Goal: Transaction & Acquisition: Book appointment/travel/reservation

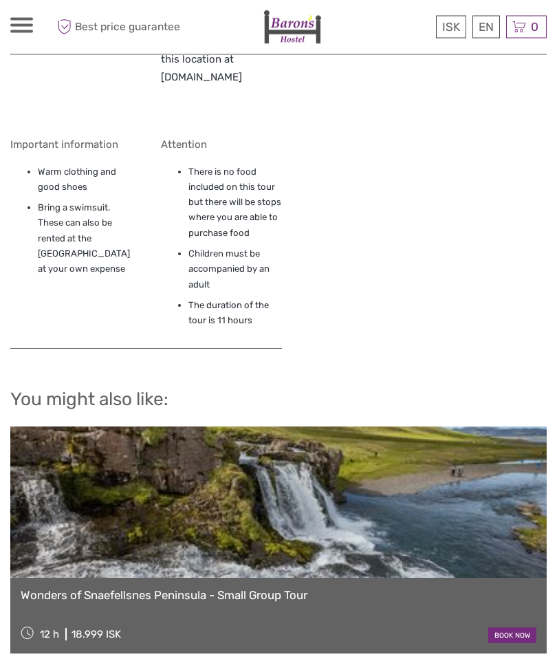
scroll to position [1730, 0]
click at [287, 588] on link "Wonders of Snaefellsnes Peninsula - Small Group Tour" at bounding box center [279, 595] width 516 height 14
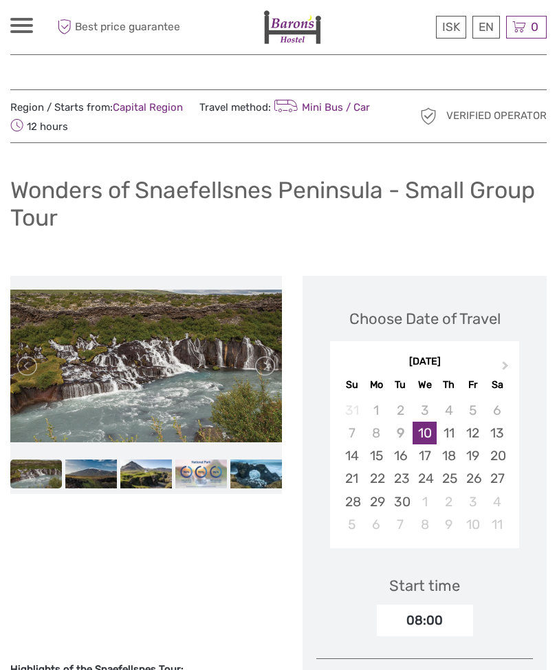
click at [32, 23] on div at bounding box center [21, 25] width 23 height 15
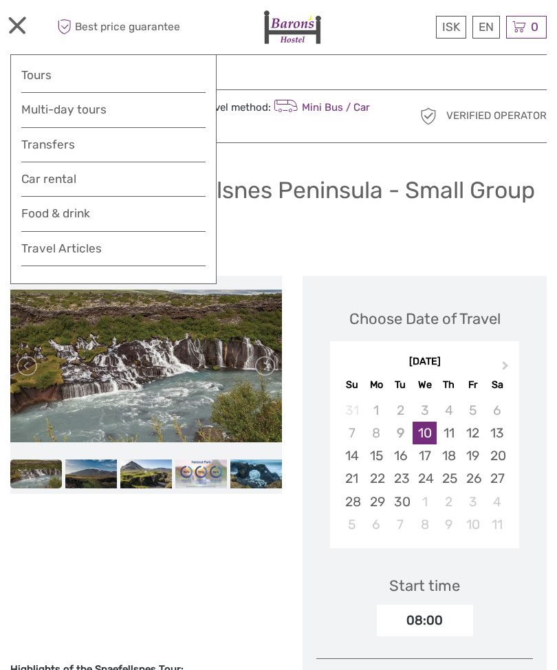
click at [38, 69] on link "Tours" at bounding box center [113, 75] width 184 height 20
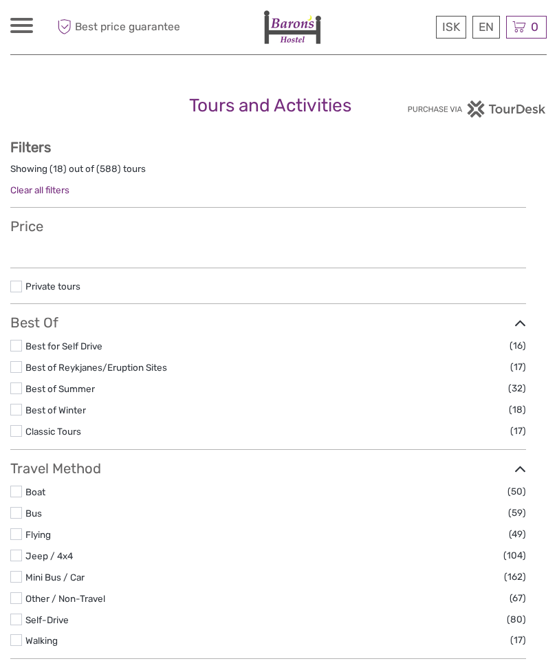
select select
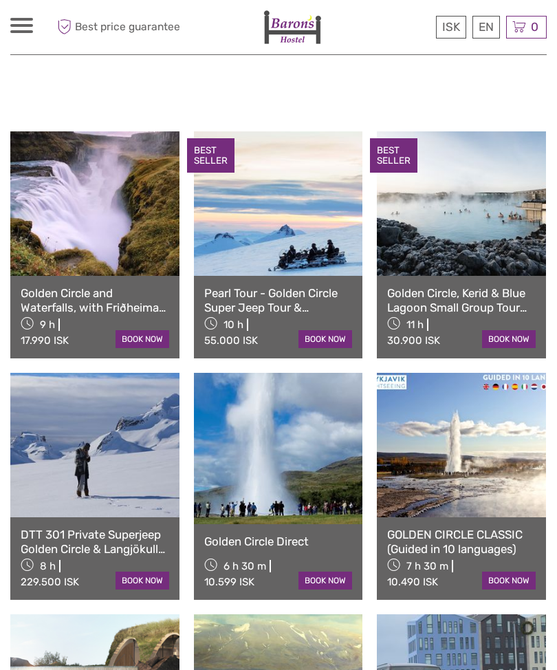
scroll to position [659, 0]
click at [289, 472] on link at bounding box center [278, 448] width 169 height 151
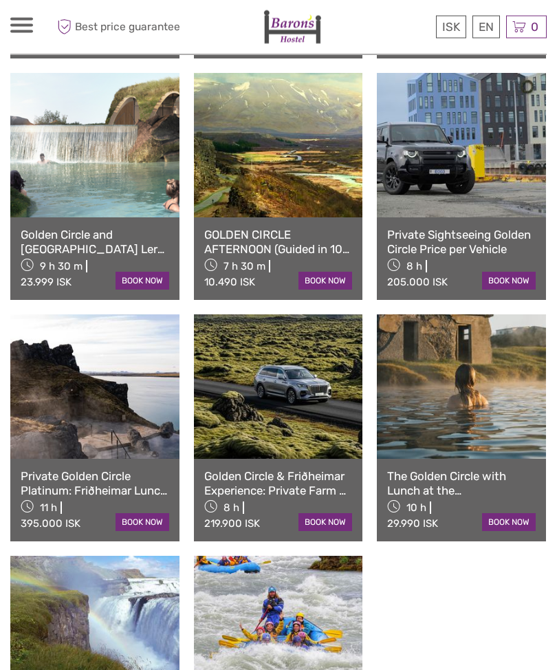
scroll to position [1202, 0]
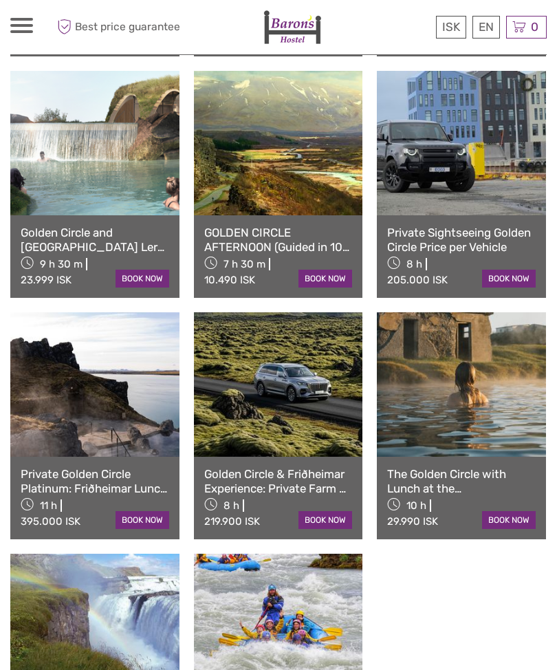
click at [443, 390] on link at bounding box center [461, 384] width 169 height 144
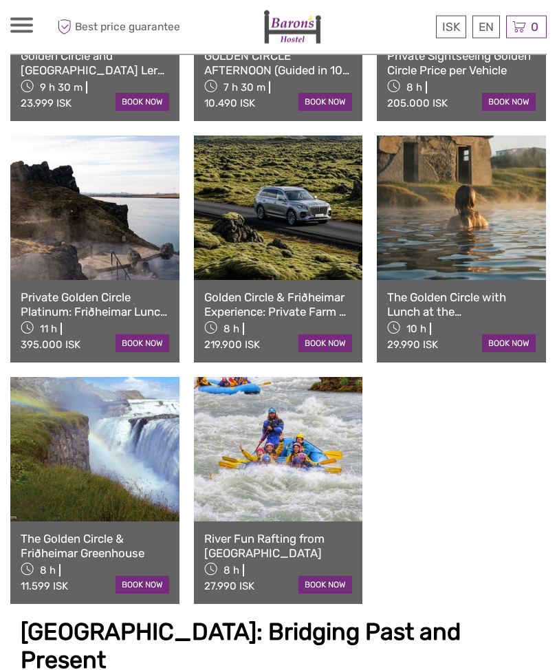
scroll to position [1380, 0]
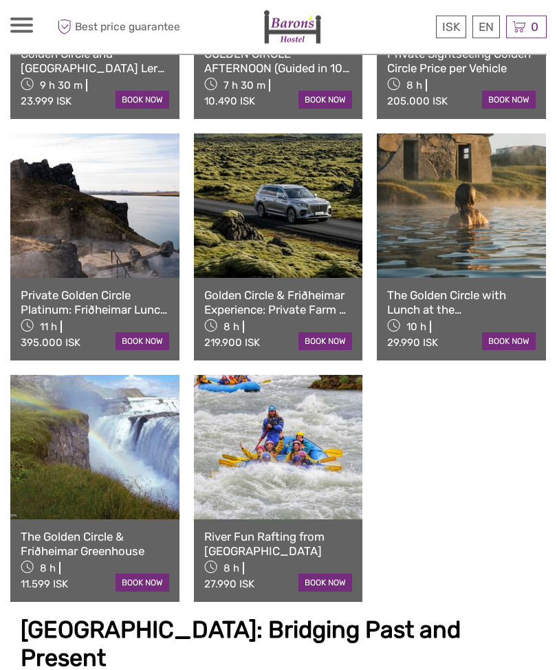
click at [79, 470] on link at bounding box center [94, 447] width 169 height 144
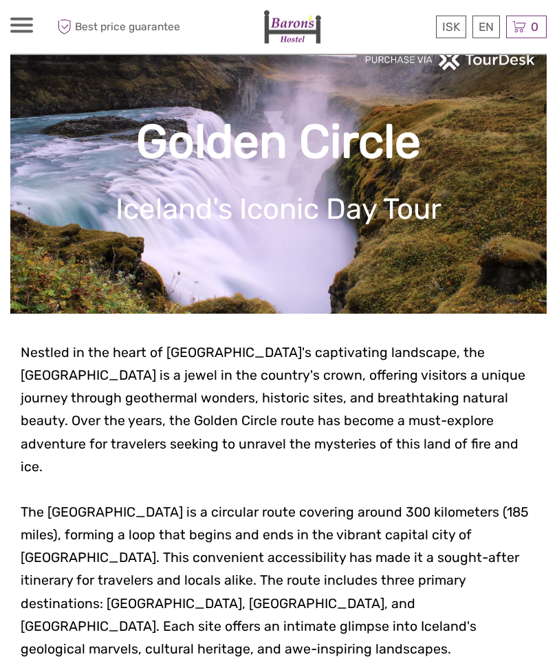
scroll to position [0, 0]
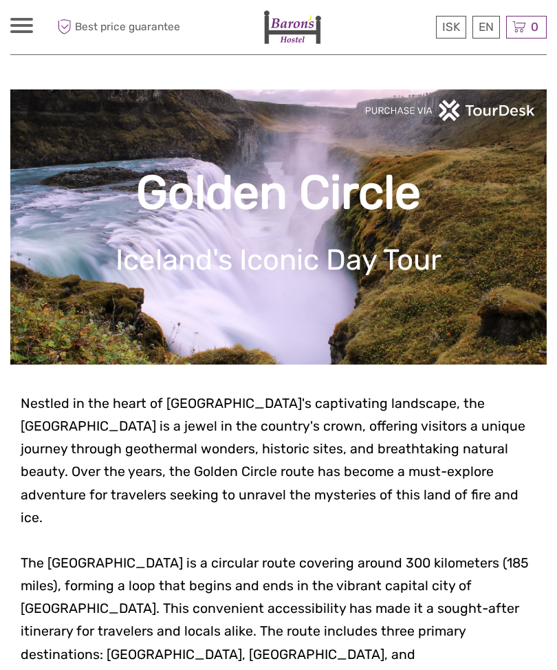
click at [27, 34] on div "ISK ISK € $ £ EN English Español Deutsch Tours Multi-day tours Transfers Car re…" at bounding box center [21, 27] width 23 height 19
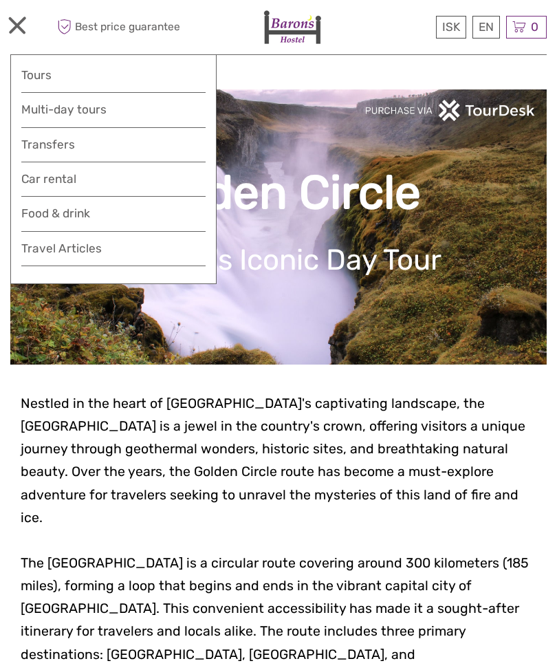
click at [45, 78] on link "Tours" at bounding box center [113, 75] width 184 height 20
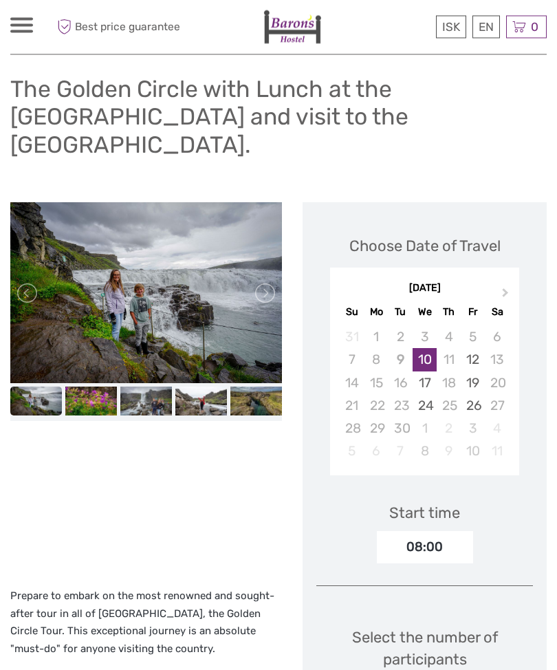
scroll to position [85, 0]
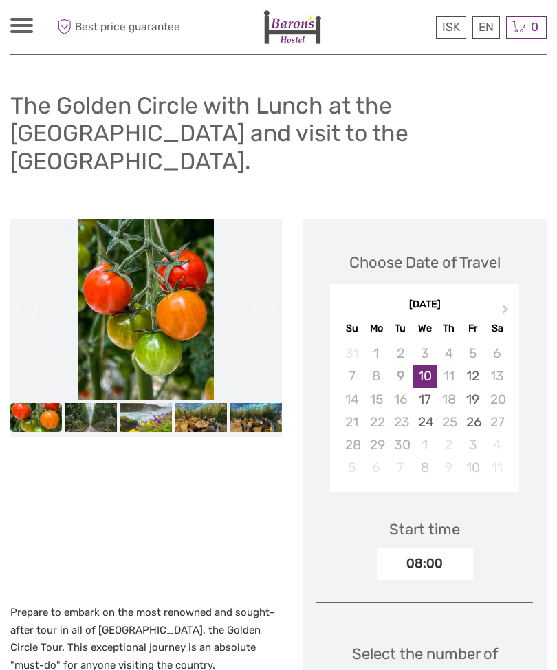
click at [507, 301] on button "Next Month" at bounding box center [507, 312] width 22 height 22
click at [510, 301] on button "Next Month" at bounding box center [507, 312] width 22 height 22
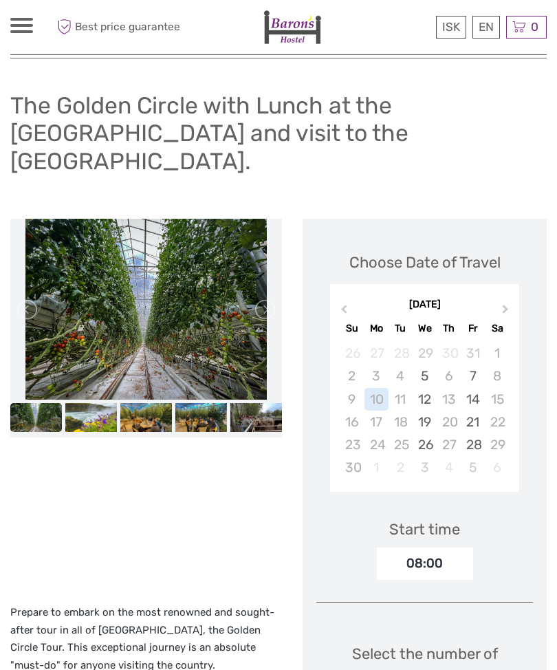
click at [421, 433] on div "26" at bounding box center [424, 444] width 24 height 23
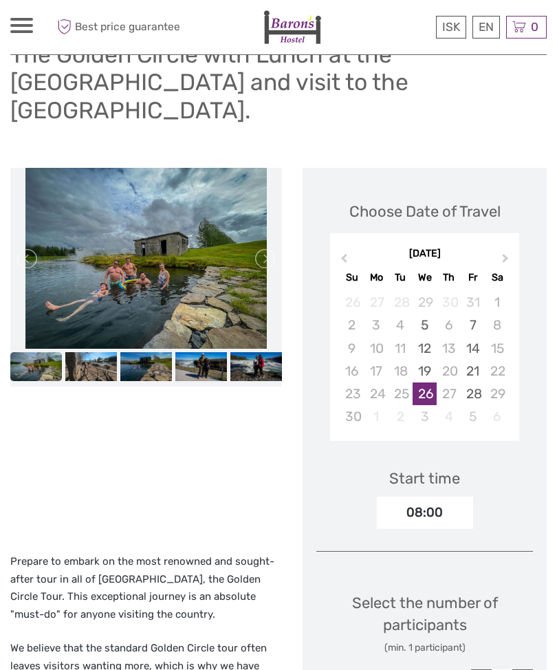
scroll to position [136, 0]
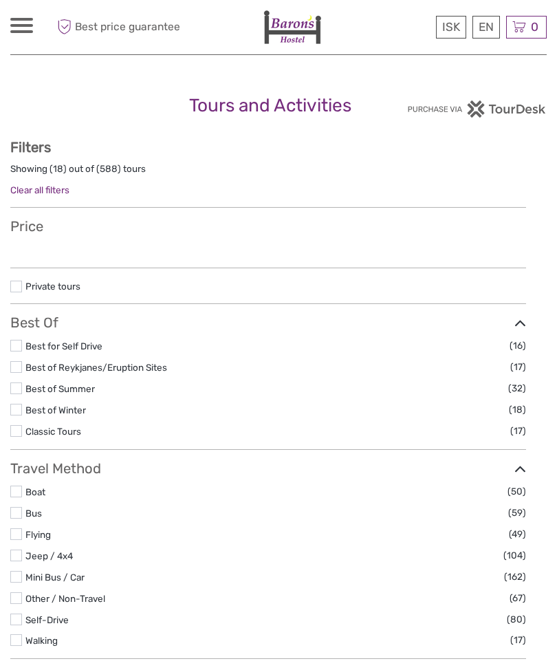
select select
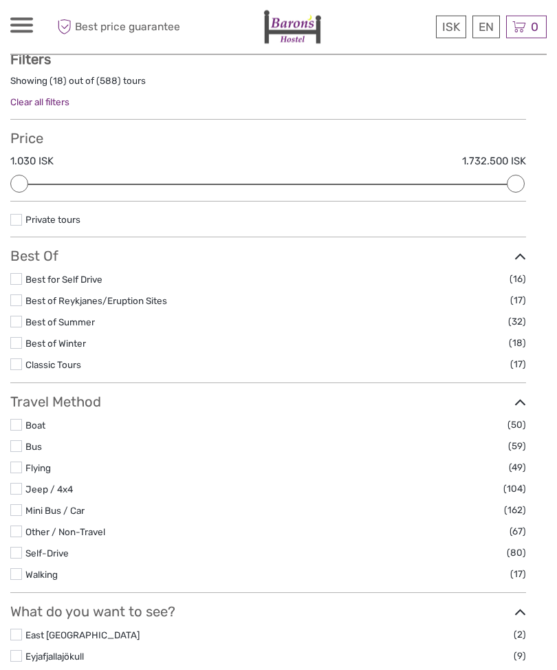
scroll to position [88, 0]
click at [21, 452] on label at bounding box center [16, 446] width 12 height 12
click at [0, 0] on input "checkbox" at bounding box center [0, 0] width 0 height 0
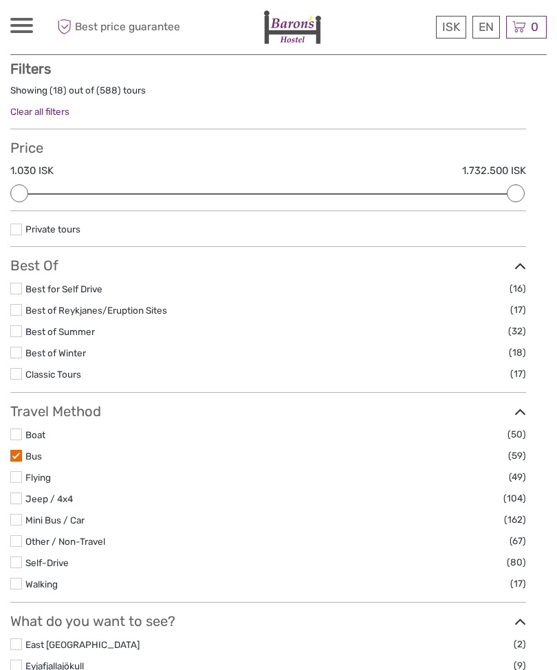
scroll to position [78, 0]
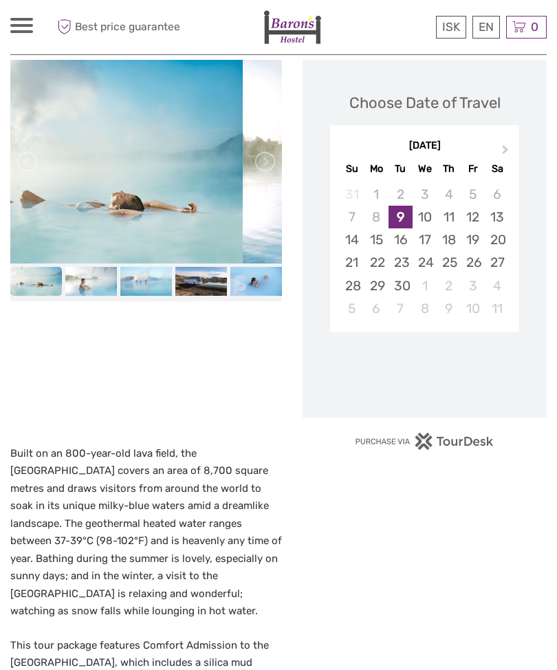
scroll to position [217, 0]
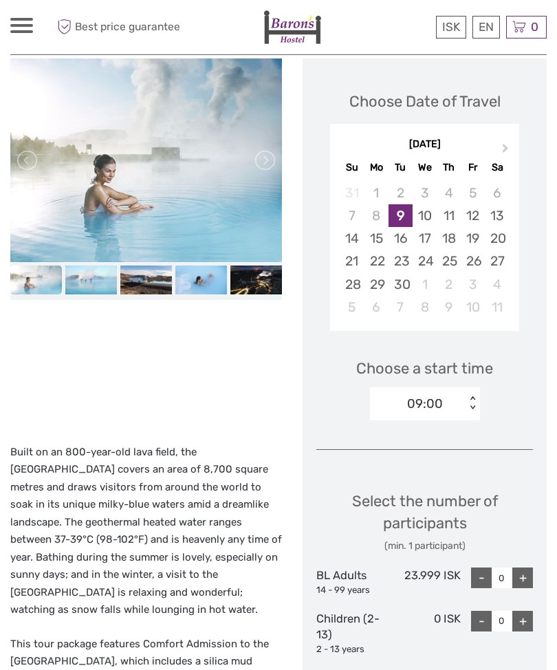
click at [138, 368] on div at bounding box center [146, 243] width 272 height 371
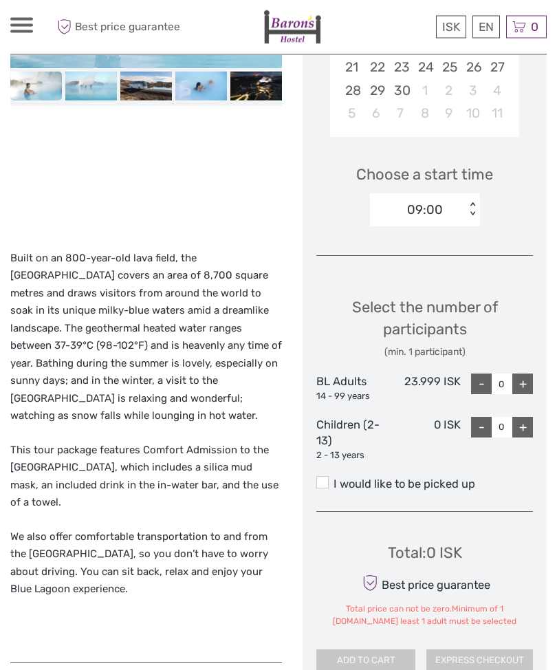
scroll to position [410, 0]
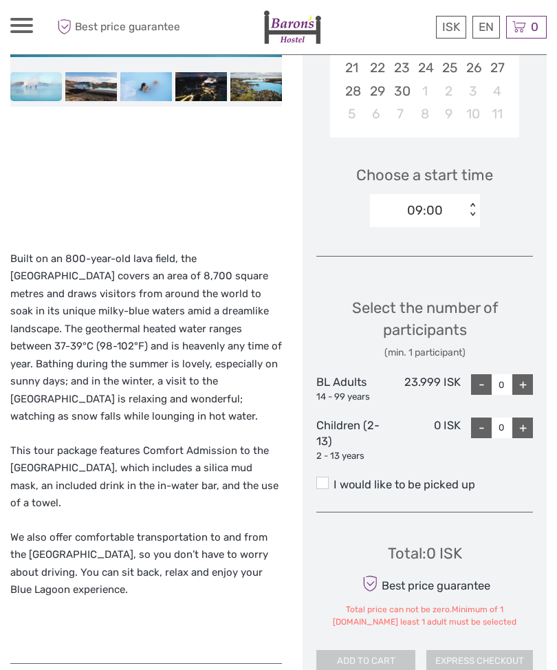
click at [321, 476] on span at bounding box center [322, 482] width 12 height 12
click at [333, 479] on input "I would like to be picked up" at bounding box center [333, 479] width 0 height 0
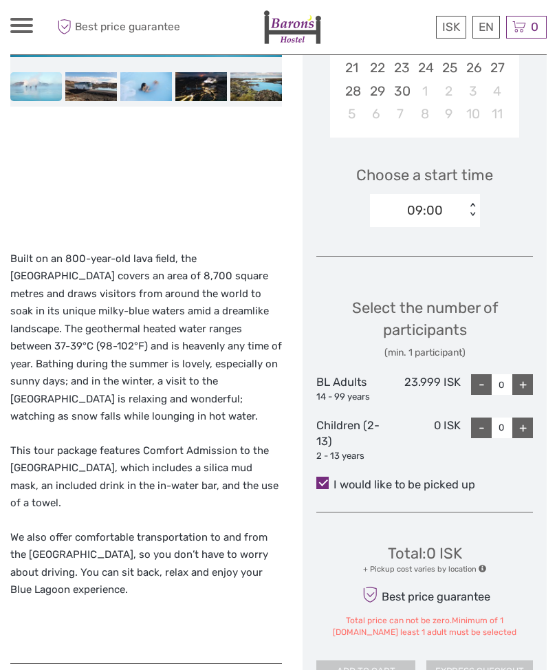
click at [524, 382] on div "+" at bounding box center [522, 384] width 21 height 21
type input "1"
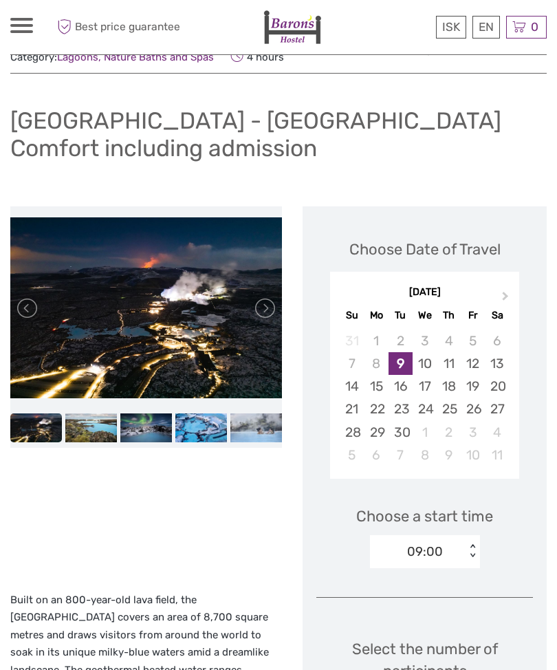
scroll to position [69, 0]
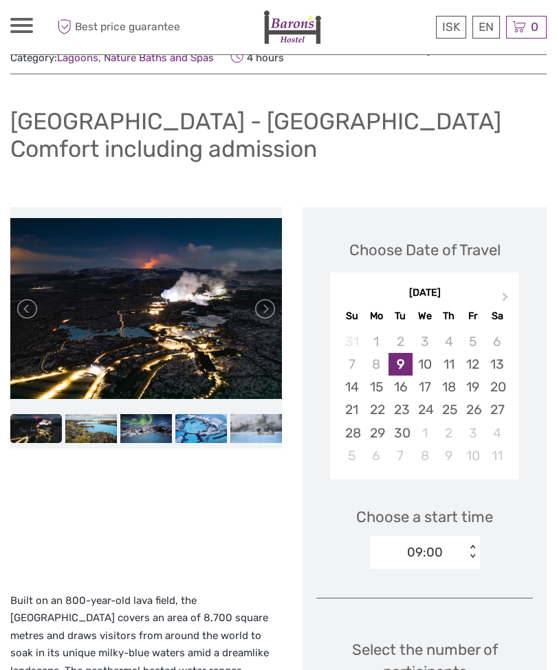
click at [507, 283] on div "[DATE] Su Mo Tu We Th Fr Sa" at bounding box center [424, 302] width 189 height 45
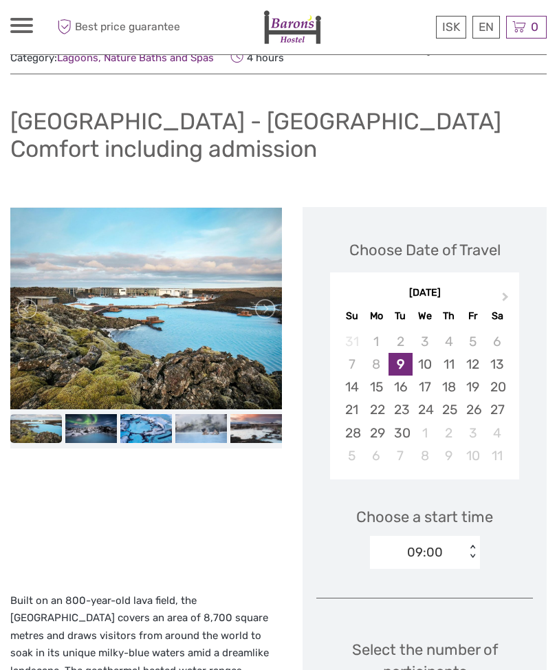
click at [507, 289] on button "Next Month" at bounding box center [507, 300] width 22 height 22
click at [503, 299] on button "Next Month" at bounding box center [507, 300] width 22 height 22
click at [425, 430] on div "26" at bounding box center [424, 432] width 24 height 23
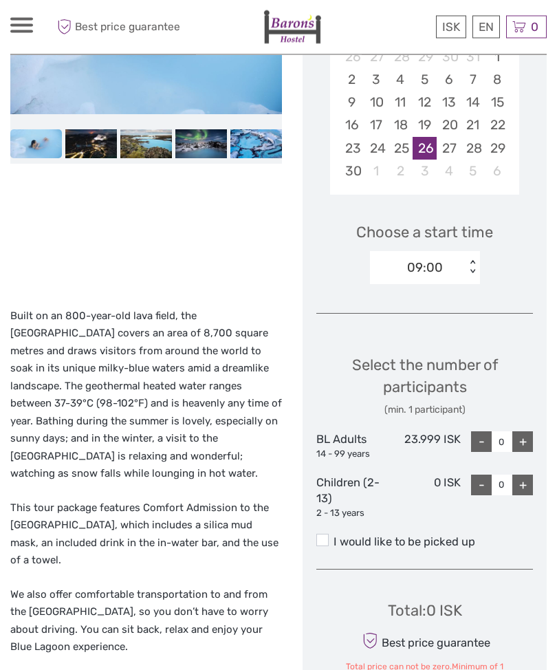
scroll to position [352, 0]
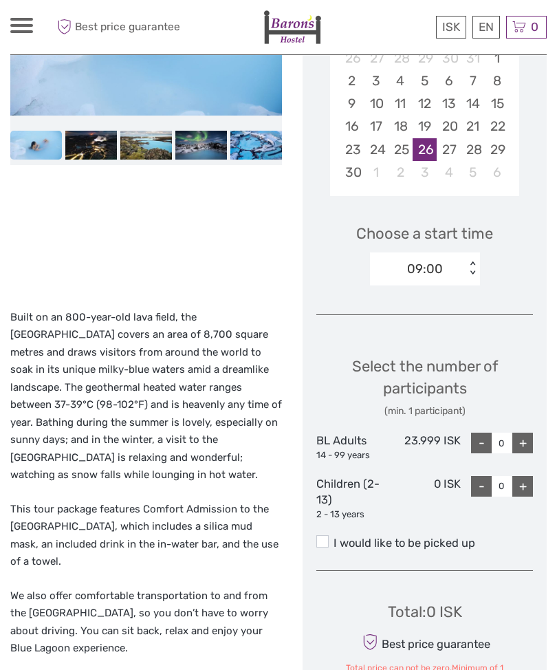
click at [318, 535] on span at bounding box center [322, 541] width 12 height 12
click at [333, 538] on input "I would like to be picked up" at bounding box center [333, 538] width 0 height 0
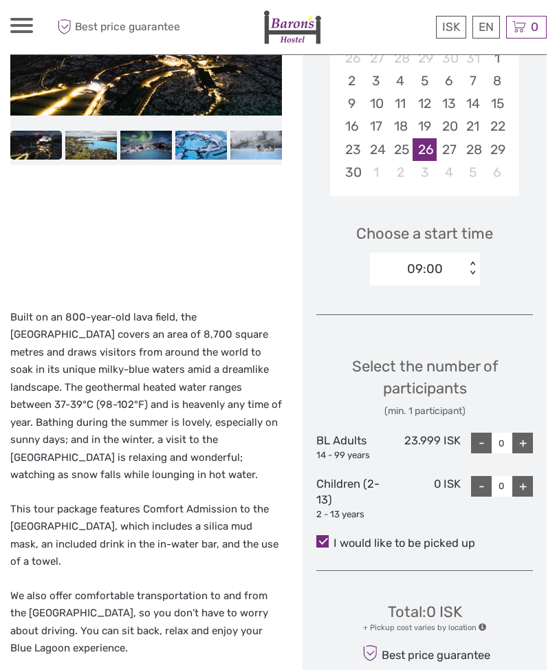
click at [525, 441] on div "+" at bounding box center [522, 442] width 21 height 21
type input "1"
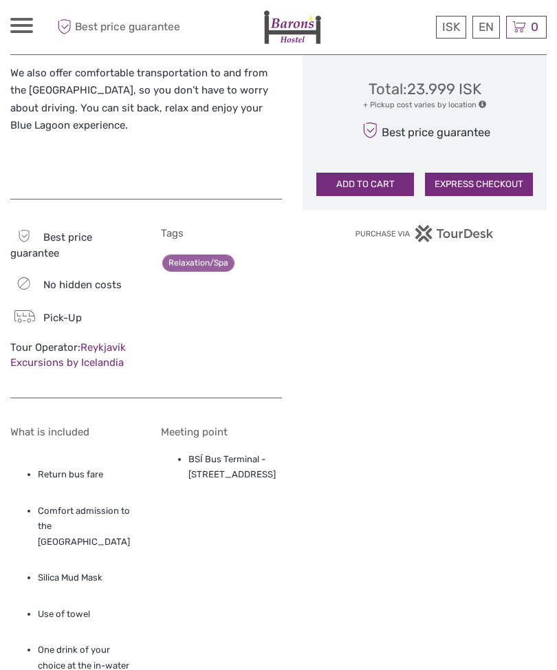
scroll to position [880, 0]
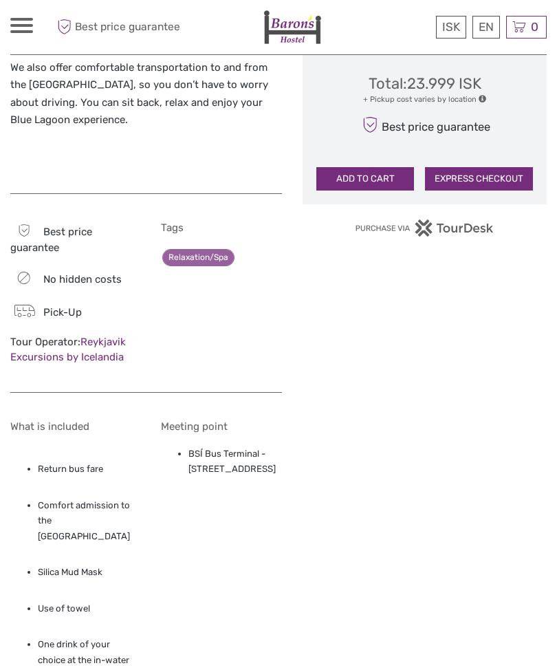
click at [23, 36] on div "ISK ISK € $ £ EN English Español Deutsch Tours Multi-day tours Transfers Car re…" at bounding box center [21, 27] width 23 height 19
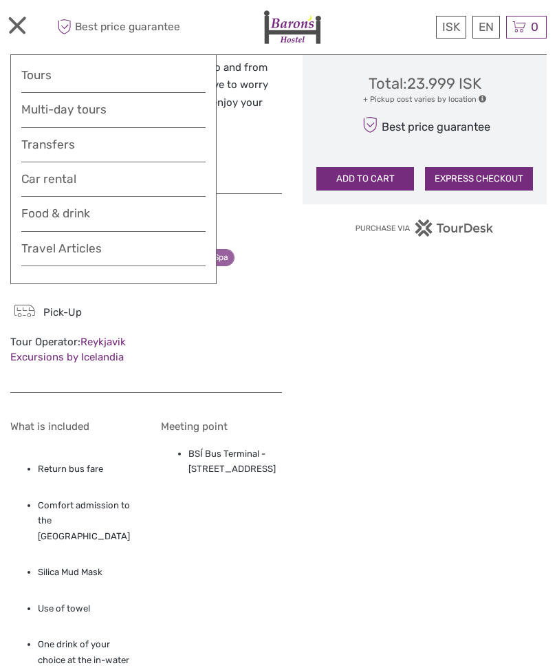
click at [41, 70] on link "Tours" at bounding box center [113, 75] width 184 height 20
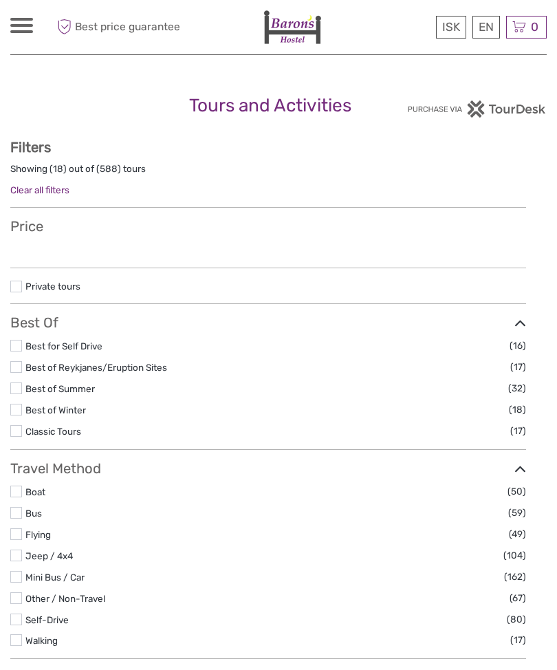
select select
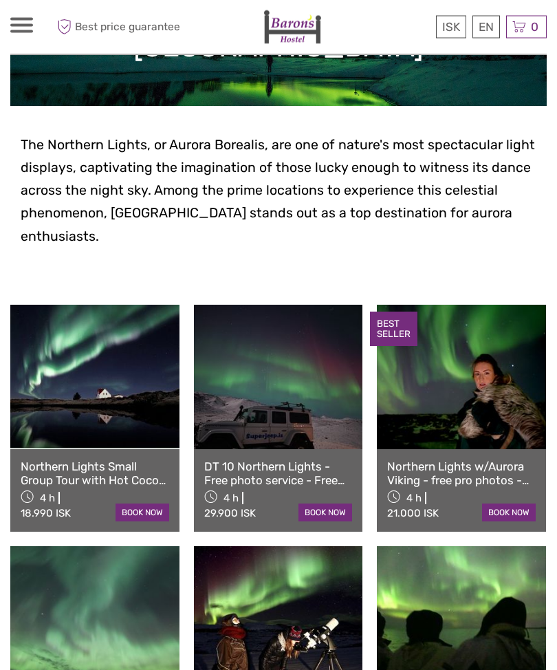
scroll to position [259, 0]
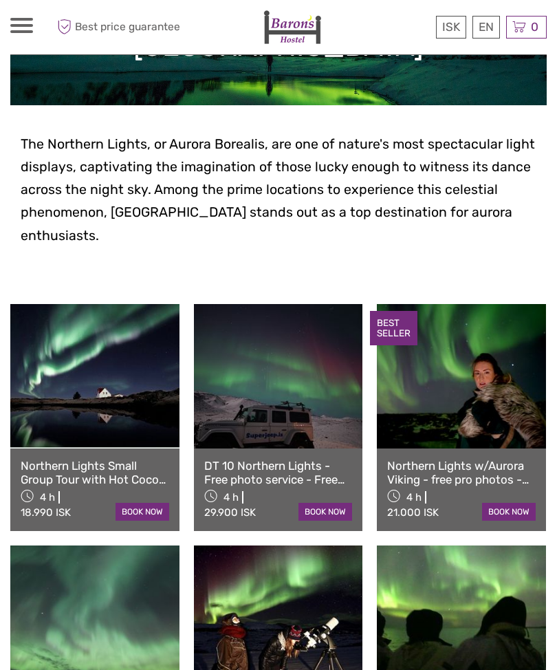
click at [85, 465] on link "Northern Lights Small Group Tour with Hot Cocoa & Free Photos" at bounding box center [95, 473] width 148 height 28
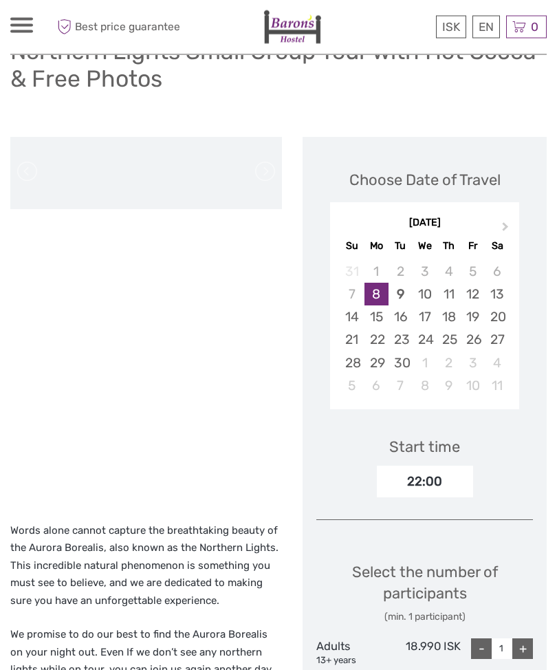
scroll to position [66, 0]
